Goal: Information Seeking & Learning: Learn about a topic

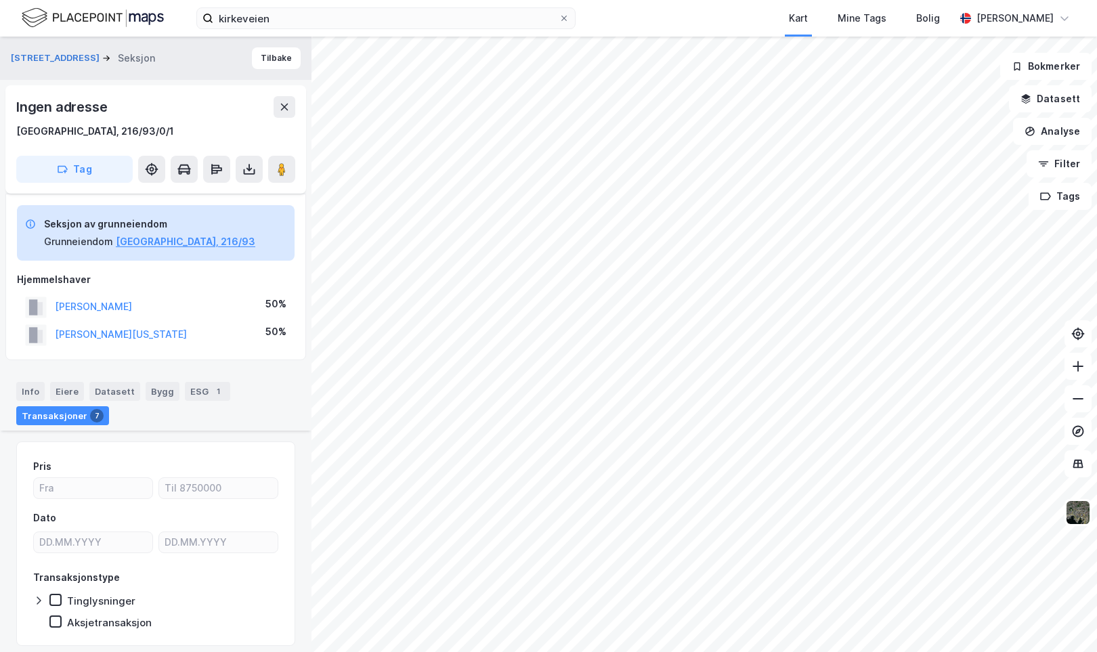
scroll to position [439, 0]
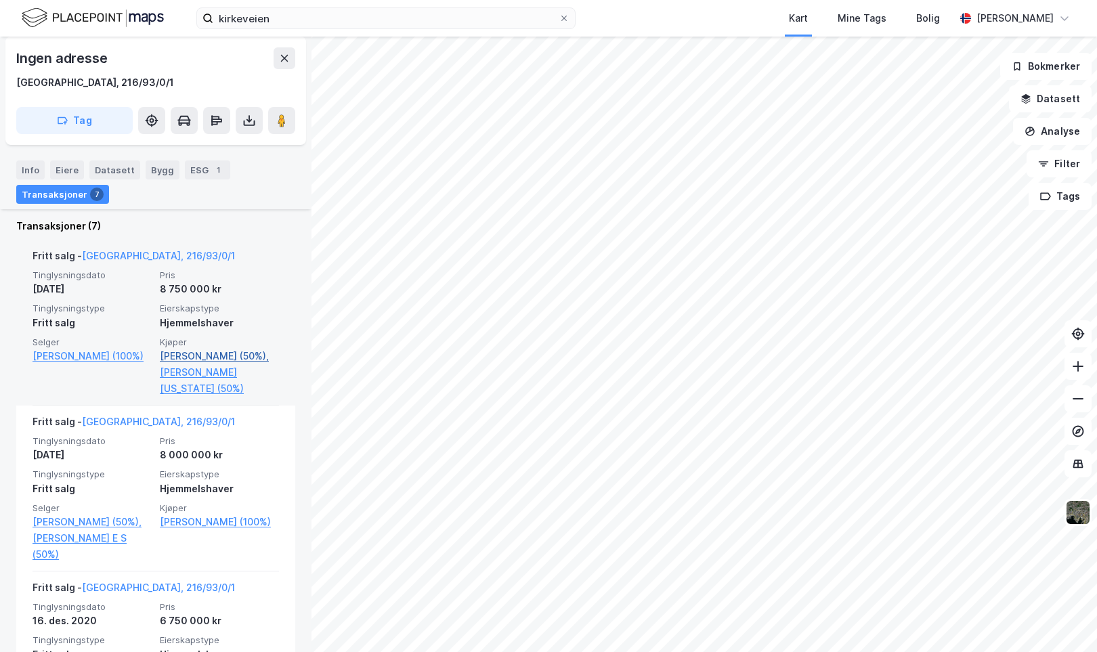
click at [231, 351] on link "[PERSON_NAME] (50%)," at bounding box center [219, 356] width 119 height 16
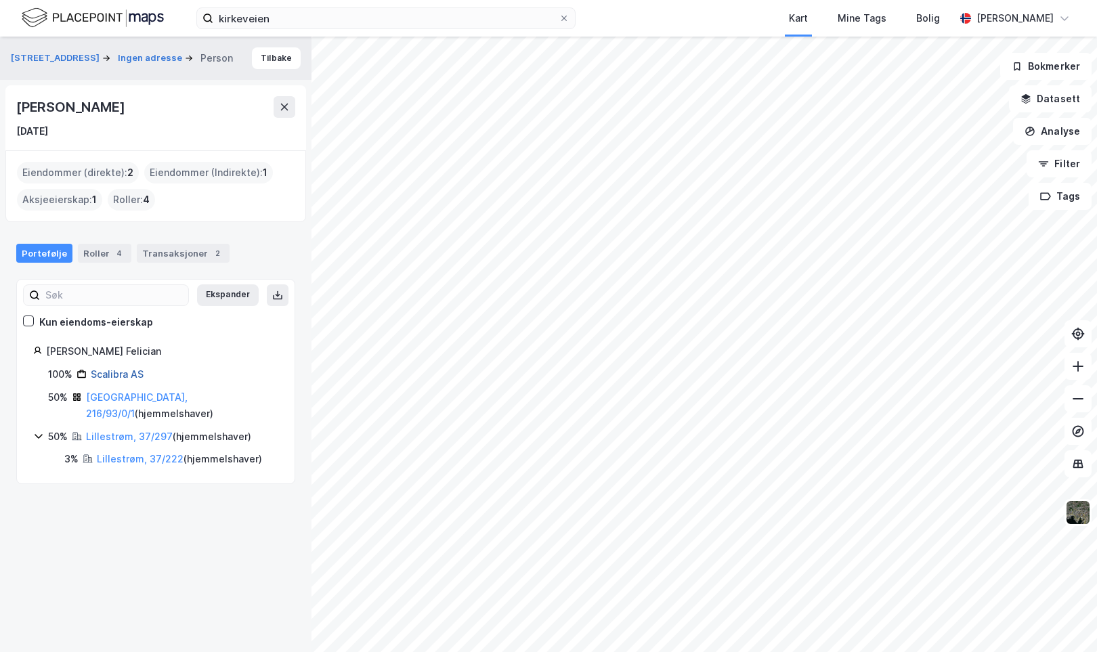
click at [128, 373] on link "Scalibra AS" at bounding box center [117, 374] width 53 height 12
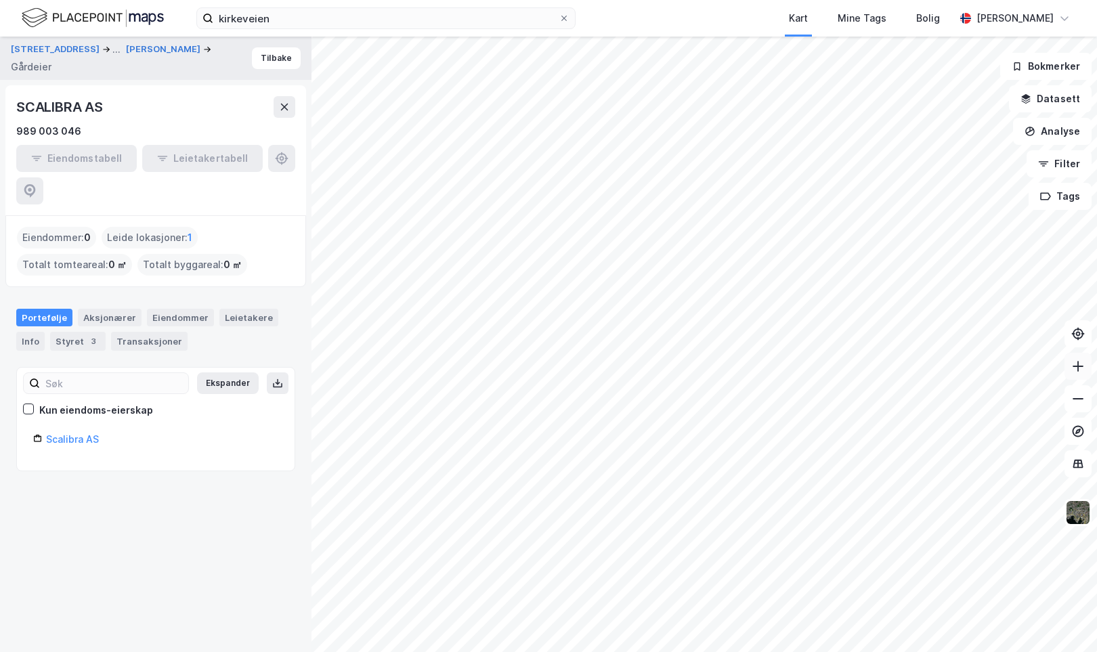
click at [1079, 366] on icon at bounding box center [1078, 366] width 11 height 1
click at [1097, 353] on html "[DEMOGRAPHIC_DATA] Kart Mine Tags Bolig [PERSON_NAME] [STREET_ADDRESS] ... [PER…" at bounding box center [548, 326] width 1097 height 652
click at [1075, 375] on button at bounding box center [1078, 366] width 27 height 27
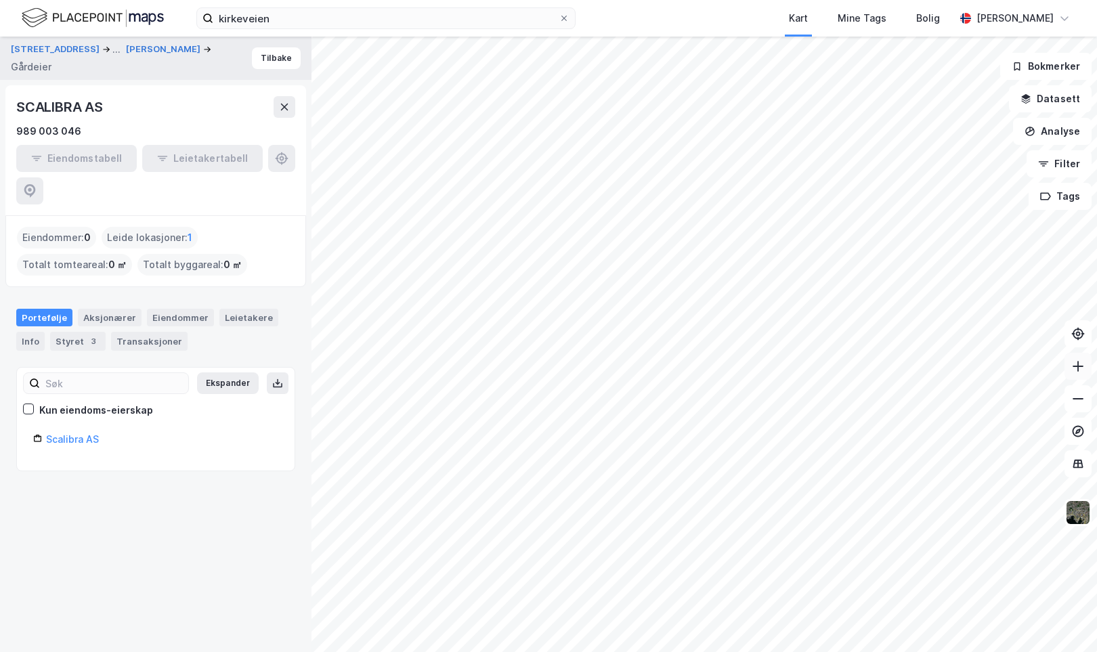
click at [1076, 371] on icon at bounding box center [1079, 367] width 14 height 14
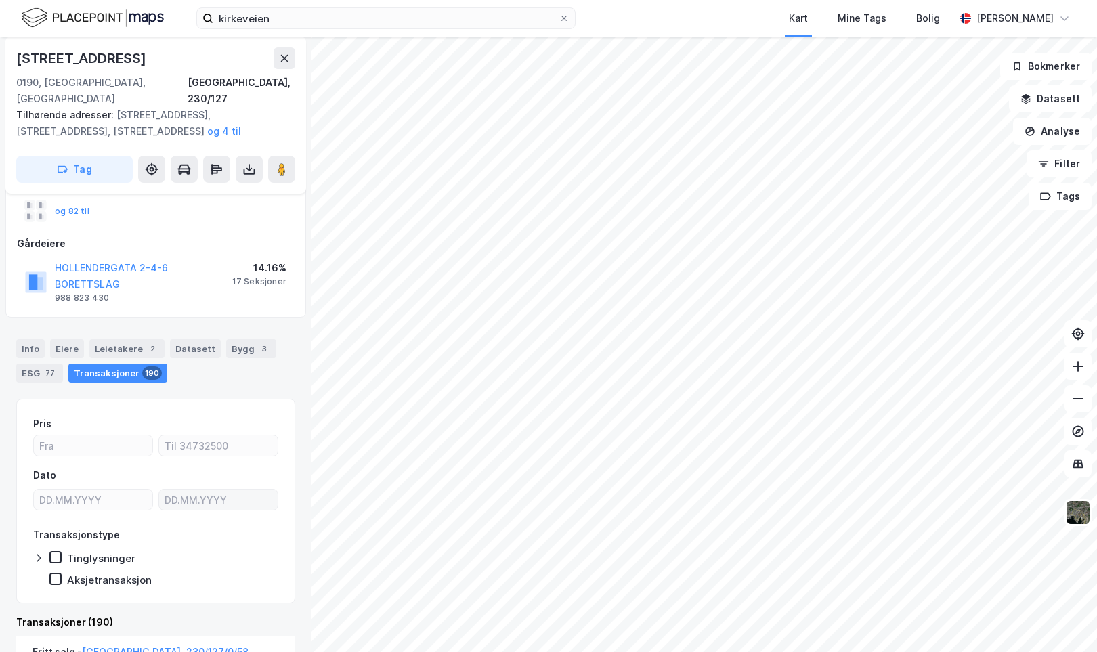
scroll to position [147, 0]
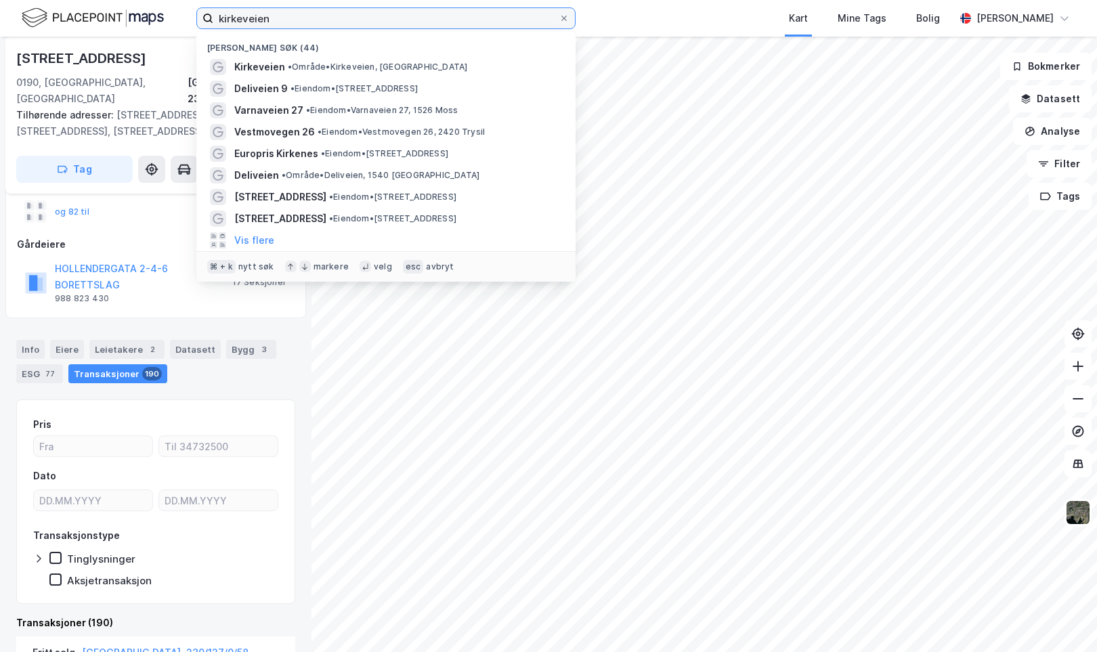
click at [291, 22] on input "kirkeveien" at bounding box center [385, 18] width 345 height 20
paste input "301-230/127/0/12"
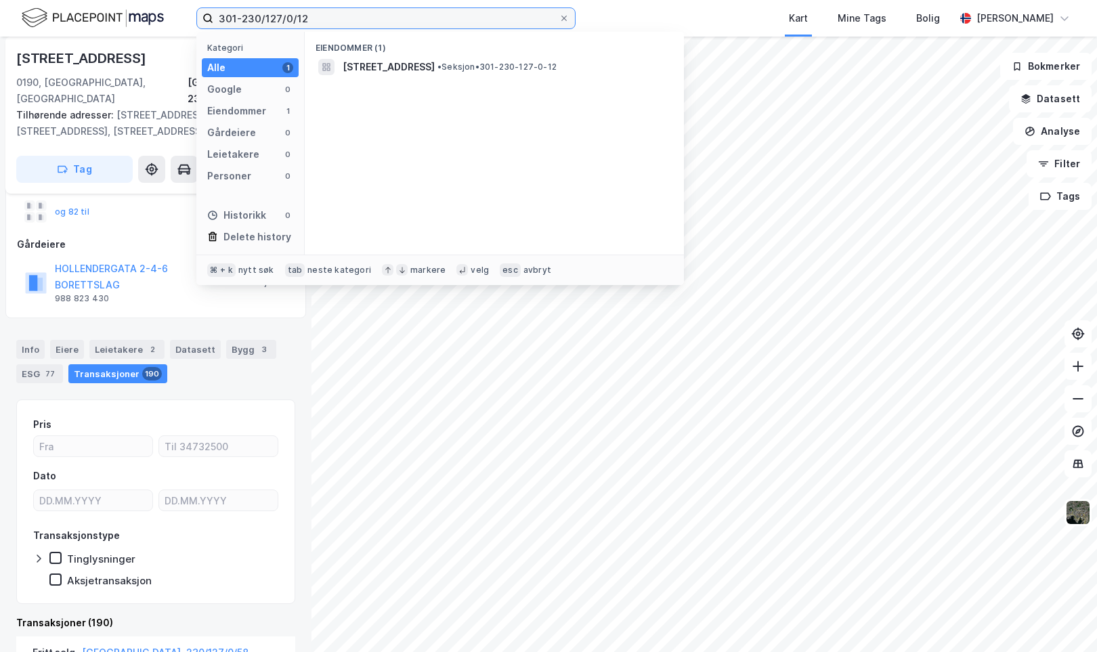
type input "301-230/127/0/12"
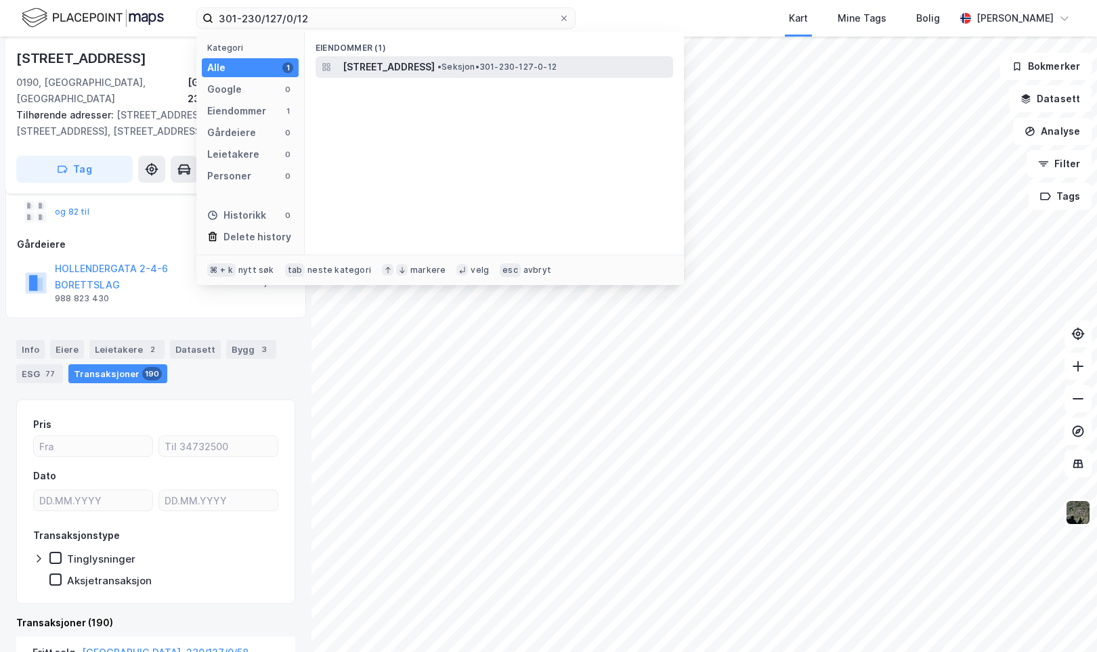
click at [362, 66] on span "[STREET_ADDRESS]" at bounding box center [389, 67] width 92 height 16
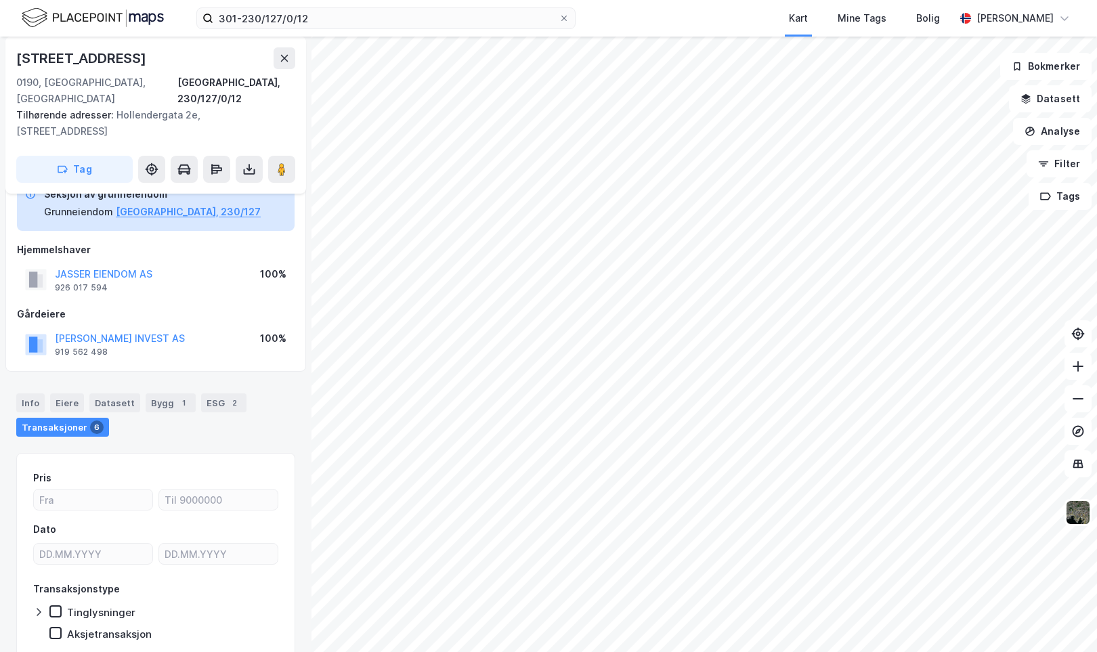
scroll to position [32, 0]
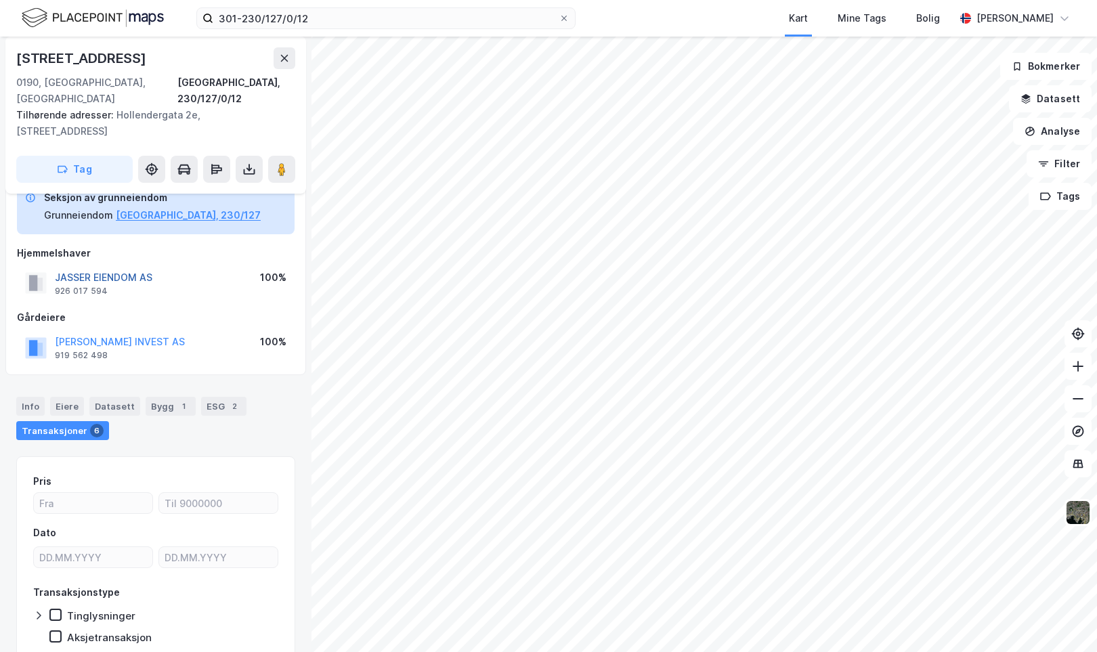
click at [0, 0] on button "JASSER EIENDOM AS" at bounding box center [0, 0] width 0 height 0
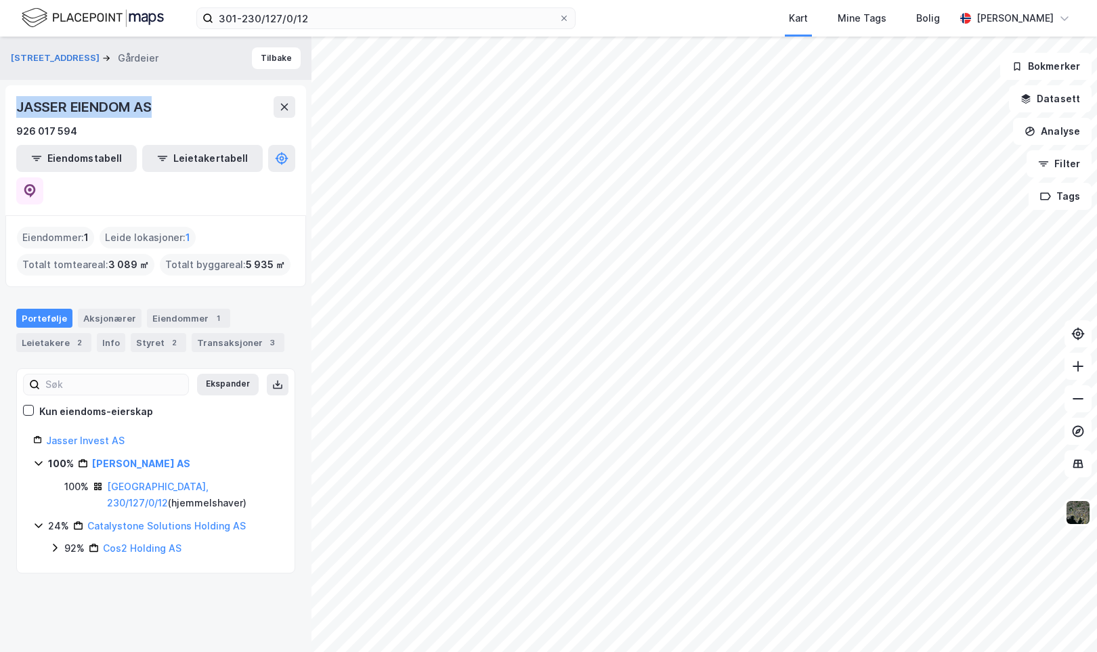
drag, startPoint x: 18, startPoint y: 104, endPoint x: 157, endPoint y: 102, distance: 138.9
click at [157, 102] on div "JASSER EIENDOM AS" at bounding box center [155, 107] width 279 height 22
click at [131, 458] on link "[PERSON_NAME] AS" at bounding box center [141, 464] width 98 height 12
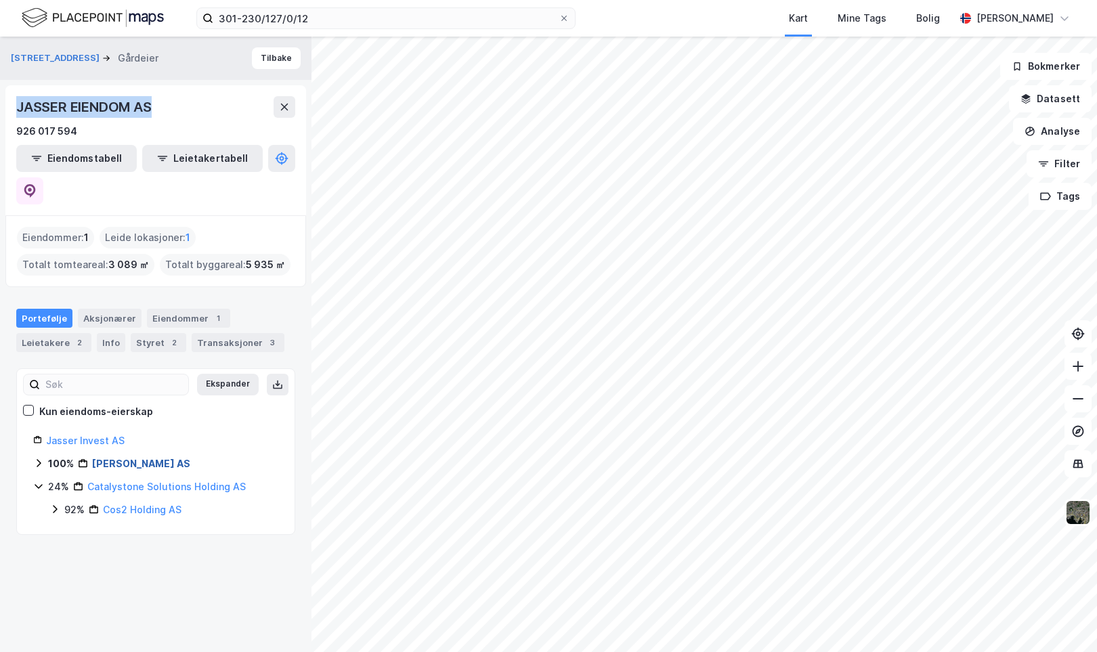
click at [131, 458] on link "[PERSON_NAME] AS" at bounding box center [141, 464] width 98 height 12
